Goal: Information Seeking & Learning: Learn about a topic

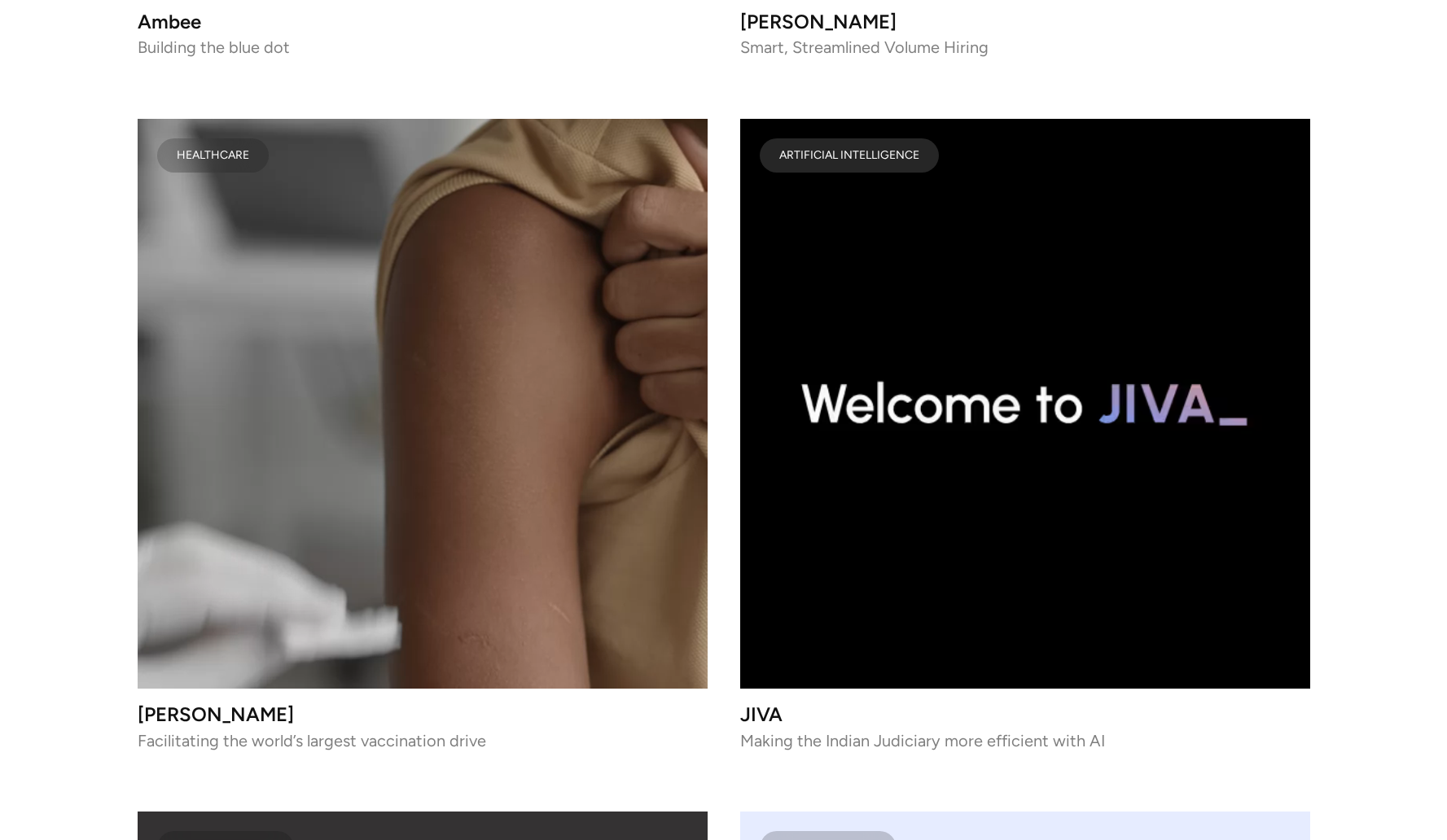
scroll to position [8068, 0]
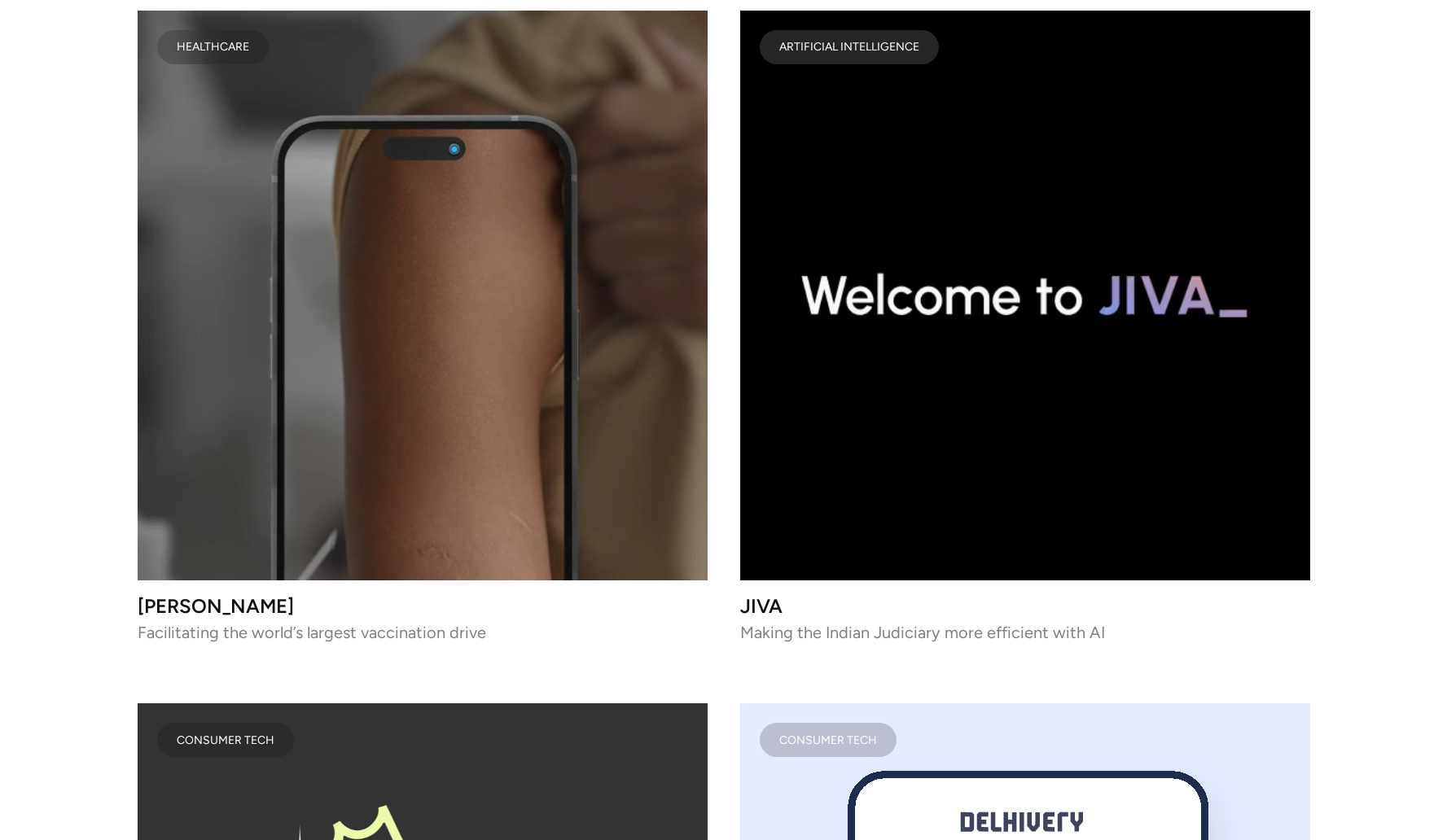
click at [468, 394] on video at bounding box center [422, 295] width 570 height 569
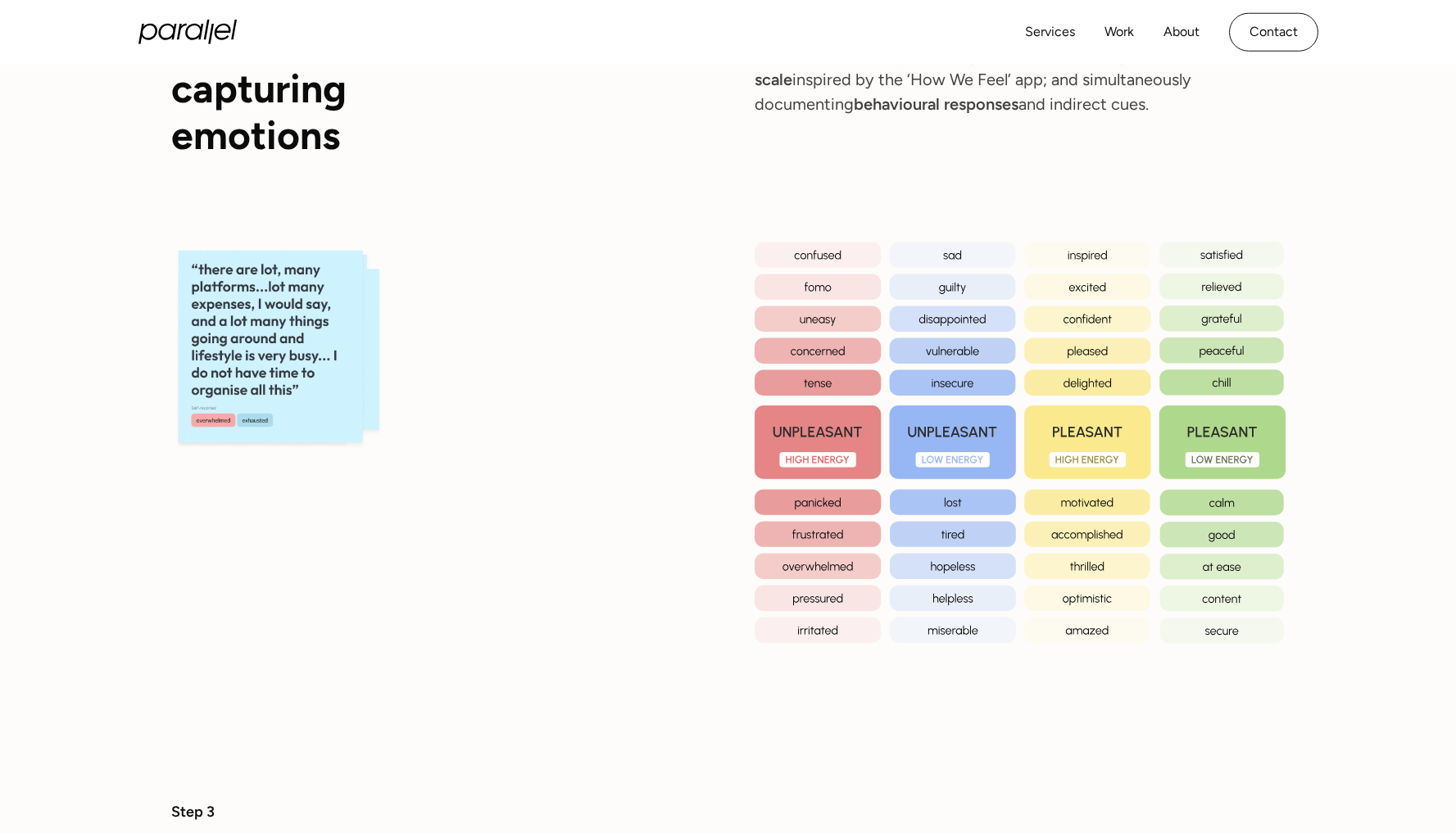
scroll to position [3857, 0]
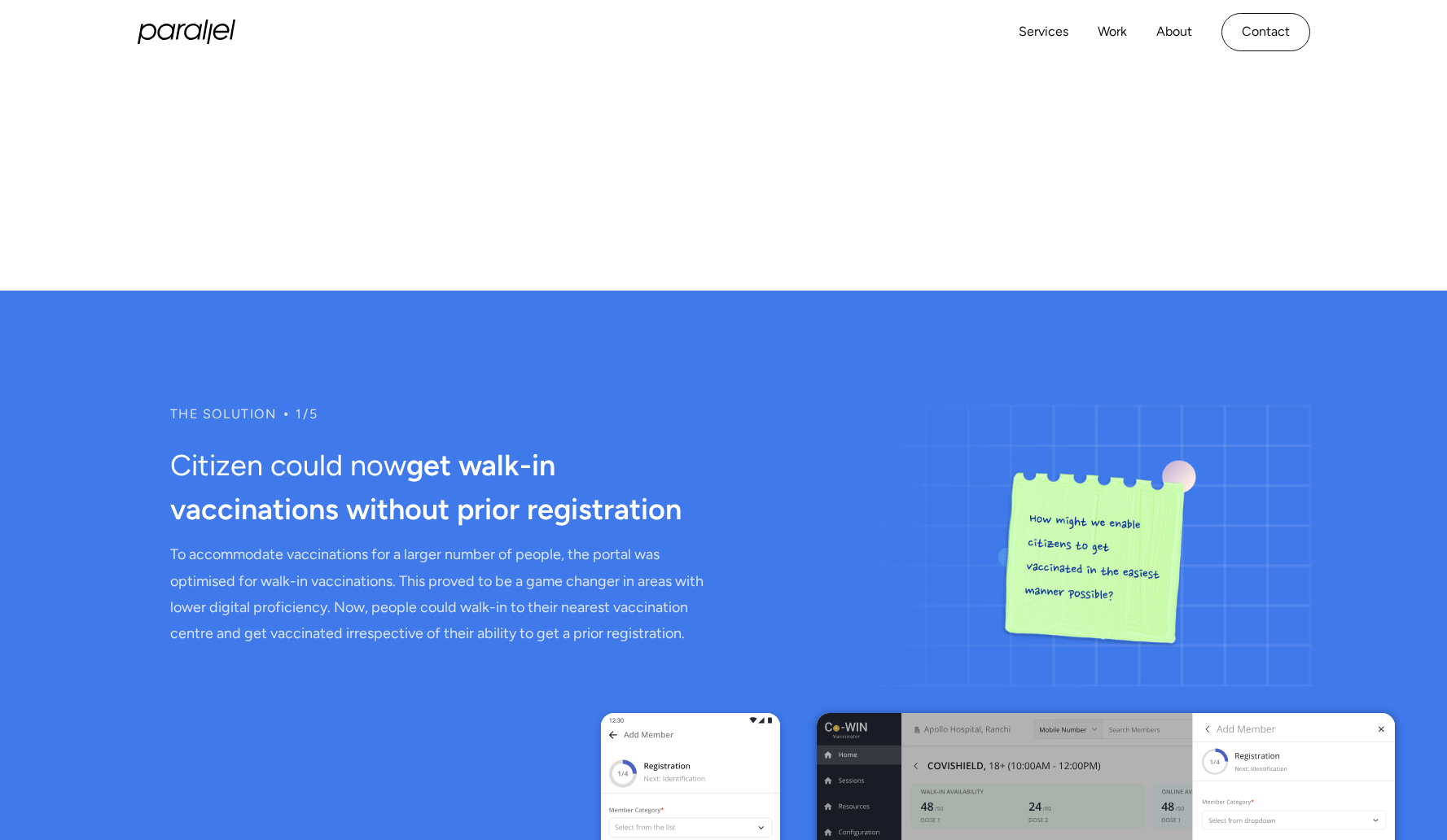
scroll to position [5882, 0]
drag, startPoint x: 1011, startPoint y: 443, endPoint x: 402, endPoint y: 357, distance: 615.0
